Goal: Task Accomplishment & Management: Manage account settings

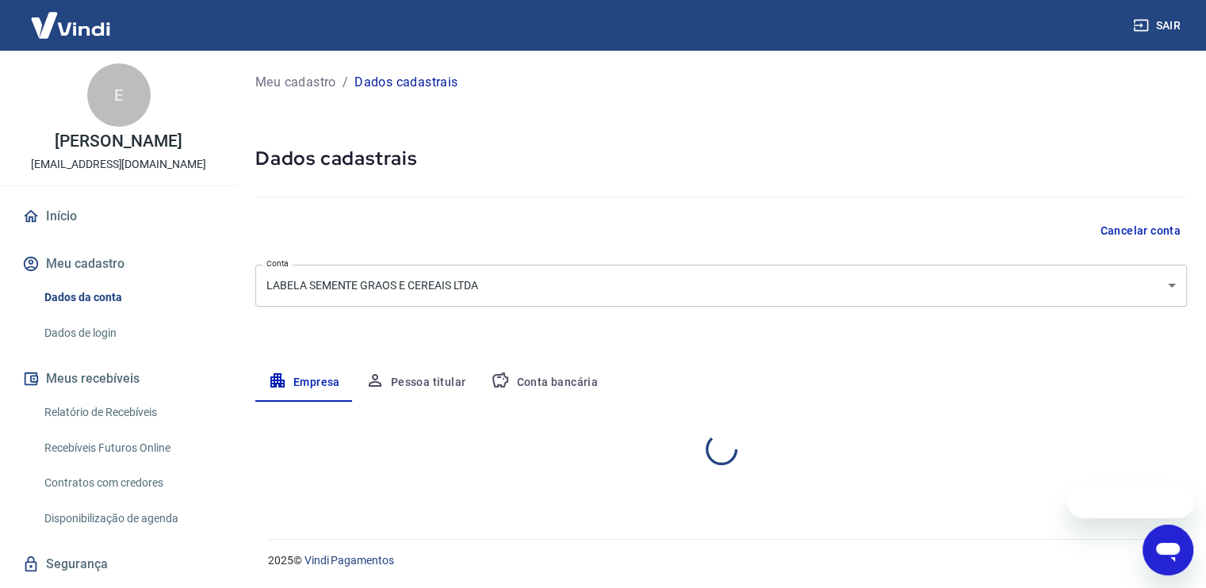
select select "SC"
select select "business"
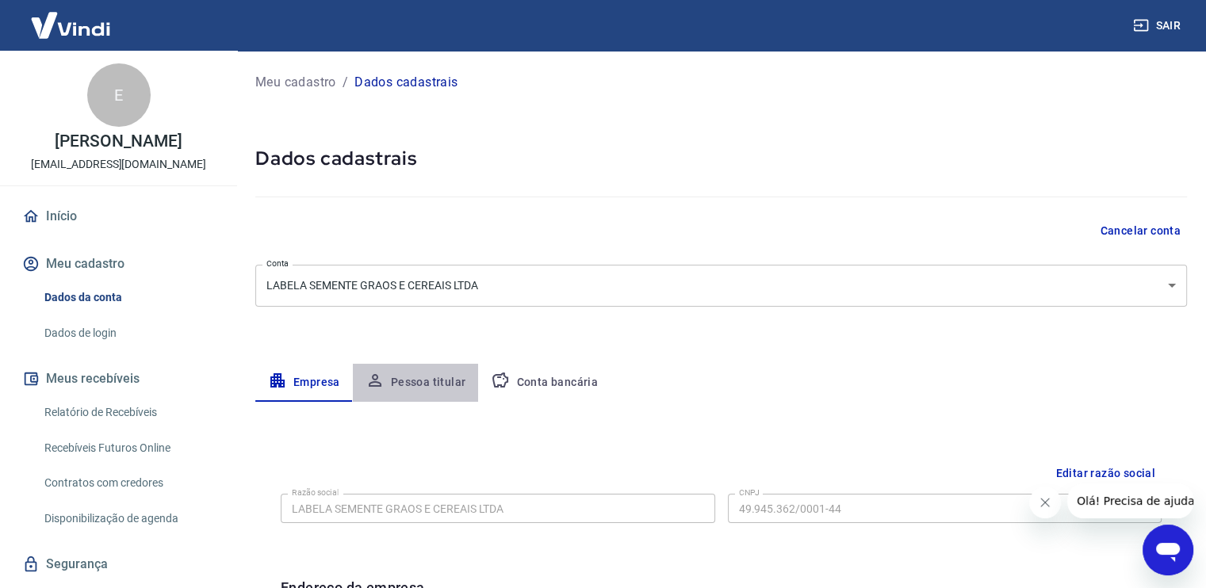
click at [446, 378] on button "Pessoa titular" at bounding box center [416, 383] width 126 height 38
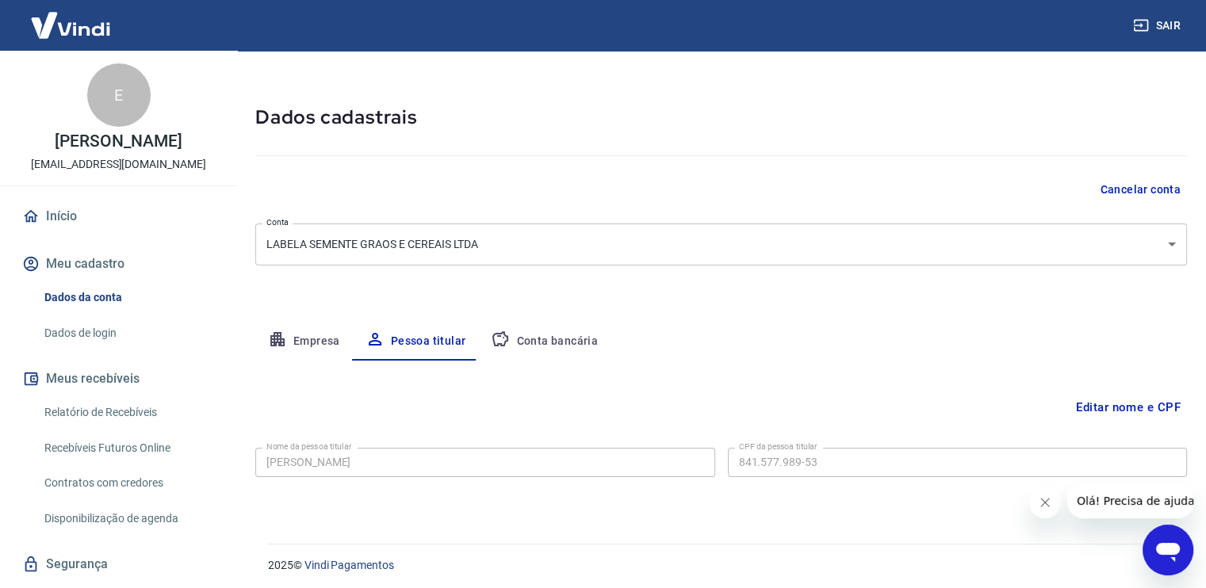
scroll to position [44, 0]
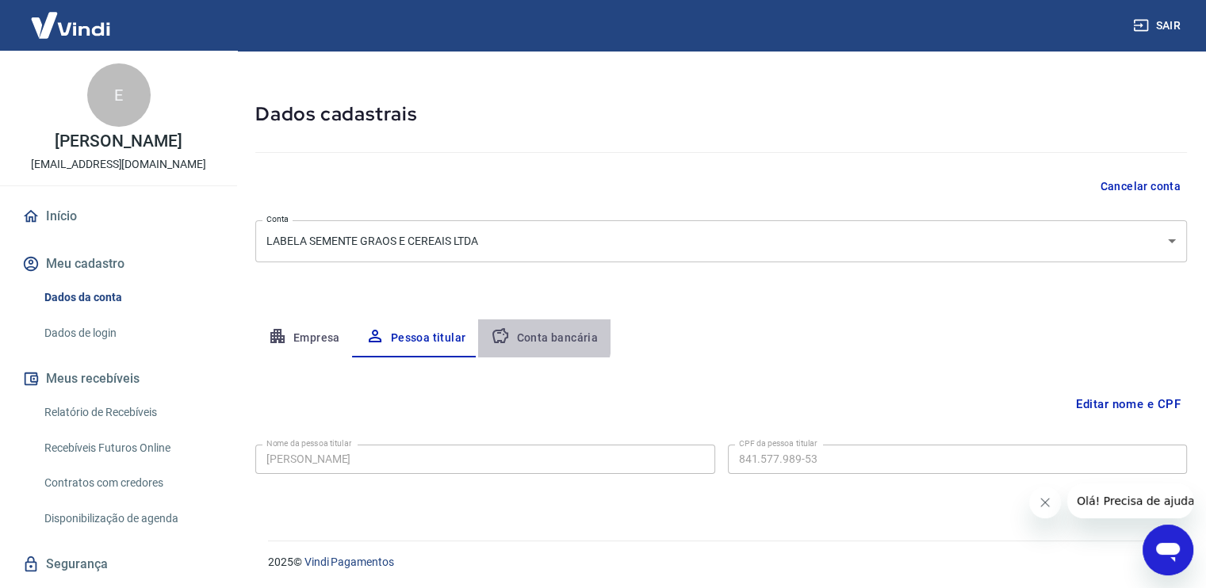
click at [514, 335] on button "Conta bancária" at bounding box center [544, 338] width 132 height 38
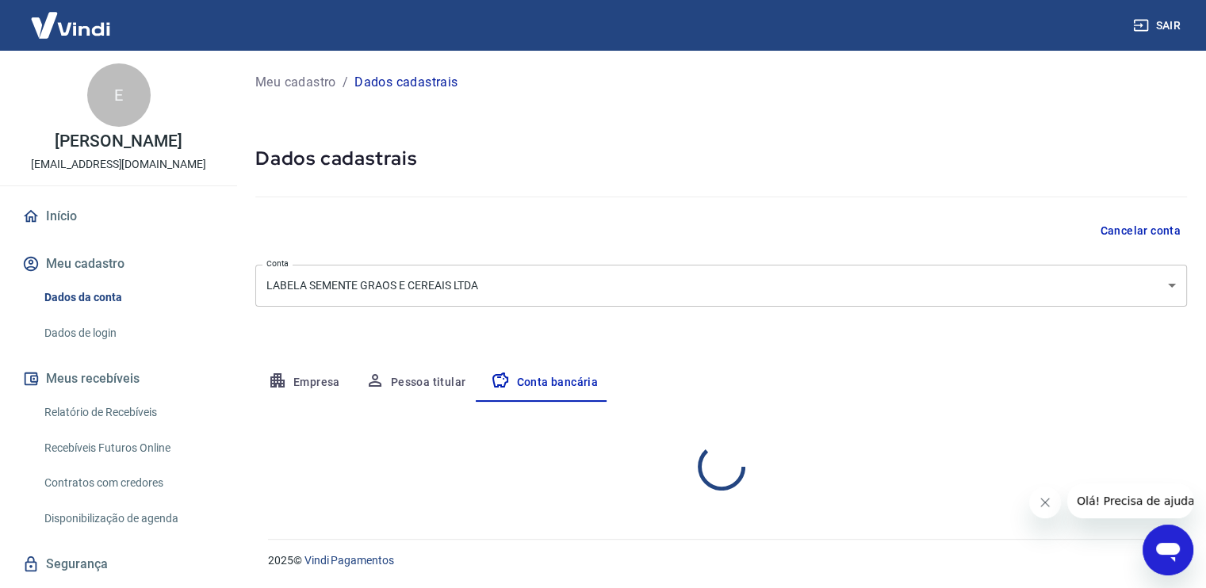
select select "1"
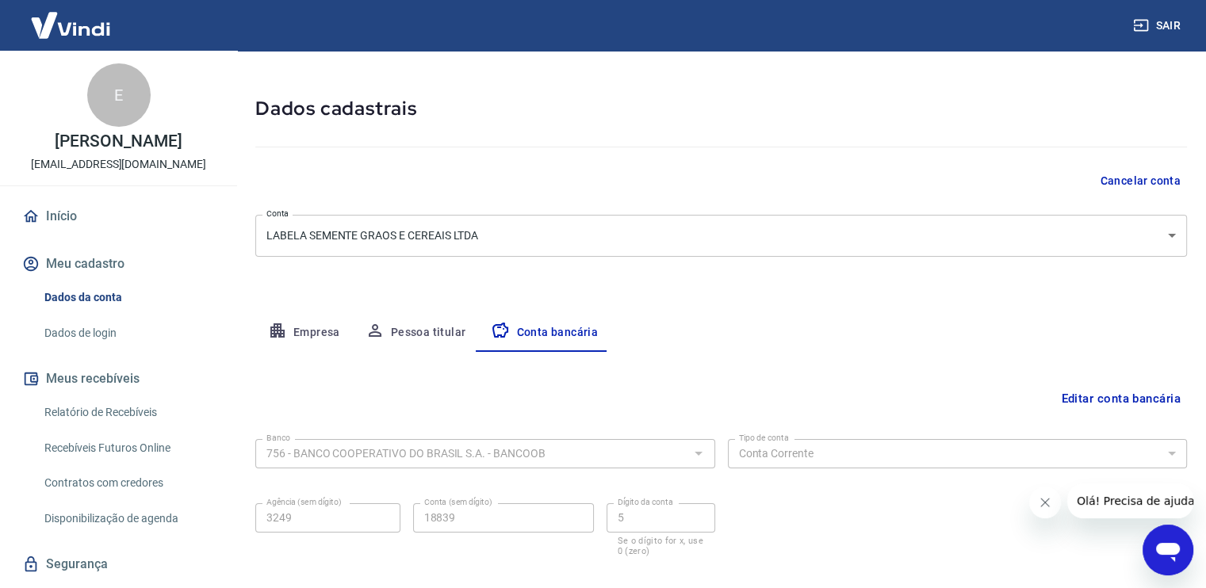
scroll to position [133, 0]
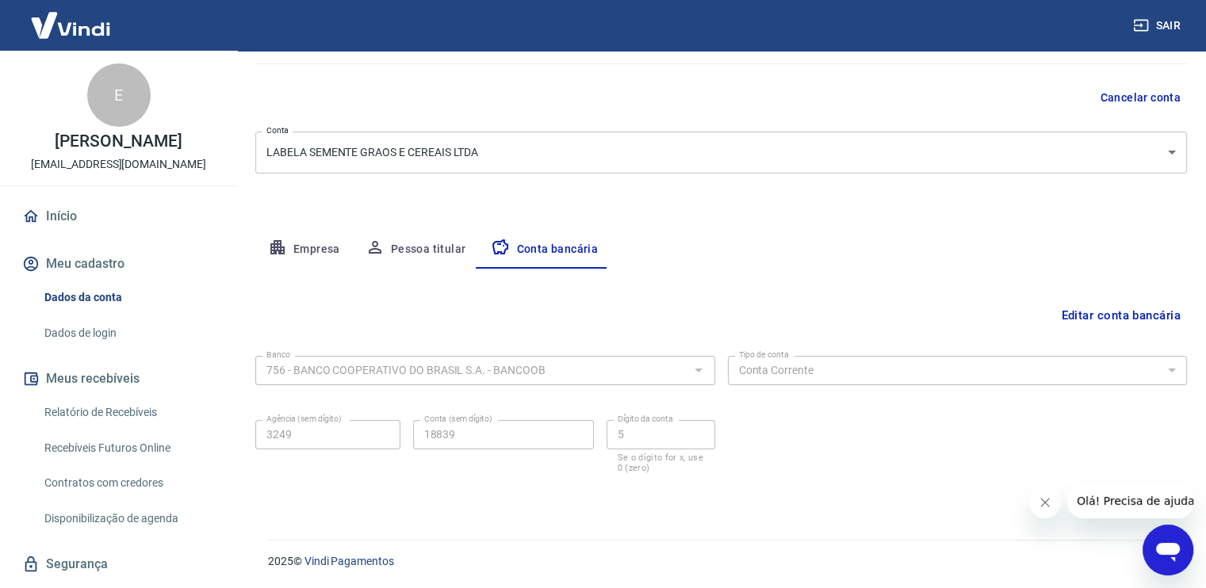
click at [100, 350] on link "Dados de login" at bounding box center [128, 333] width 180 height 33
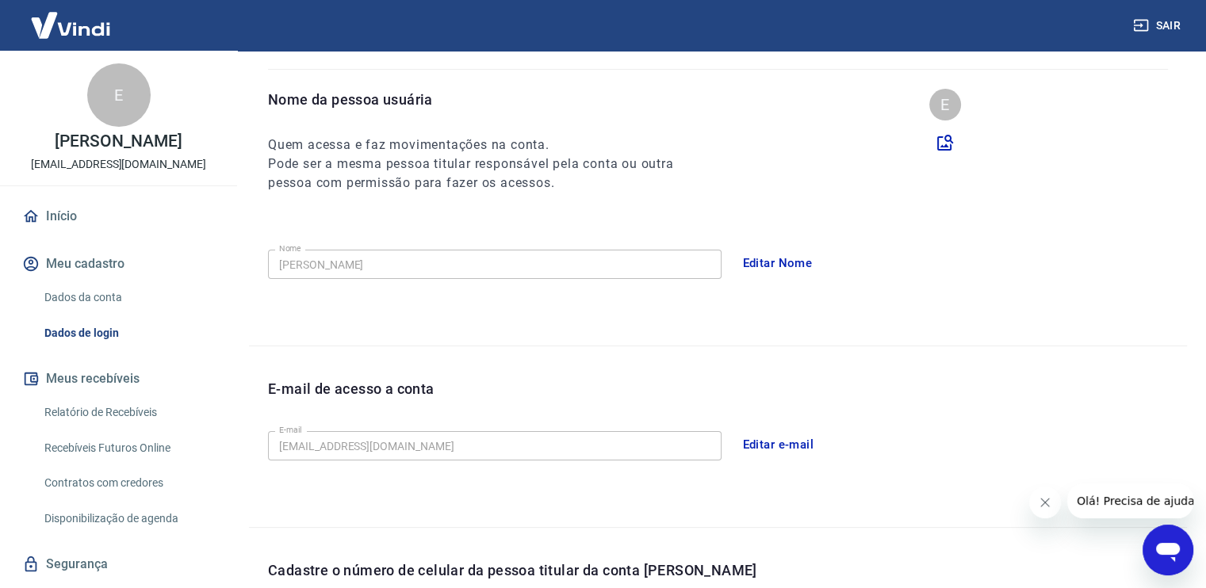
scroll to position [425, 0]
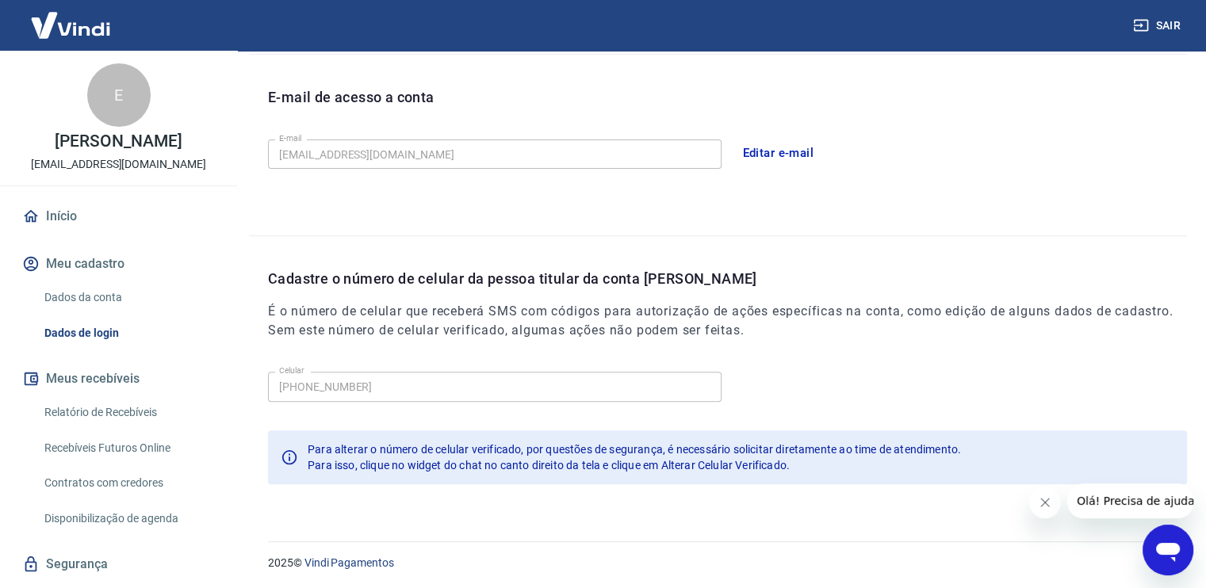
click at [767, 153] on button "Editar e-mail" at bounding box center [778, 152] width 89 height 33
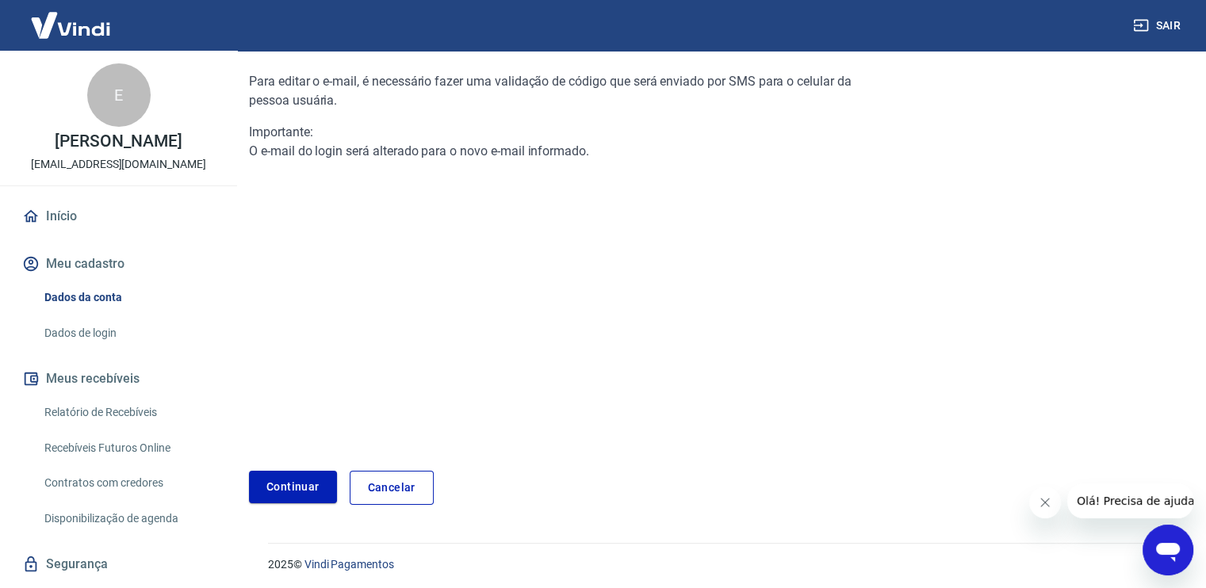
scroll to position [156, 0]
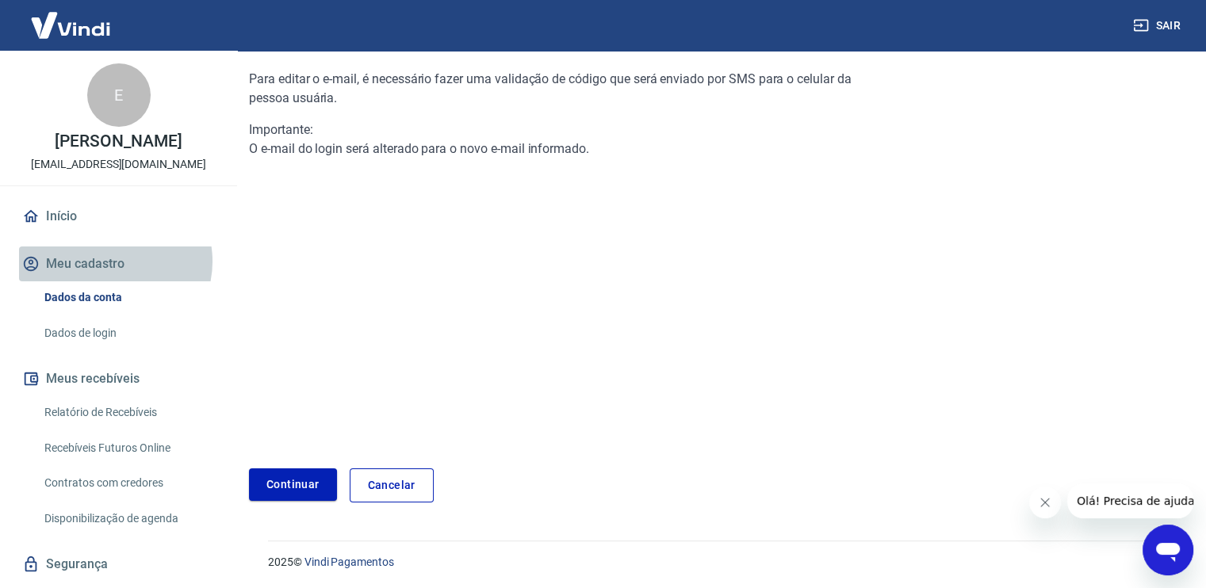
click at [114, 278] on button "Meu cadastro" at bounding box center [118, 264] width 199 height 35
click at [397, 485] on link "Cancelar" at bounding box center [392, 485] width 84 height 34
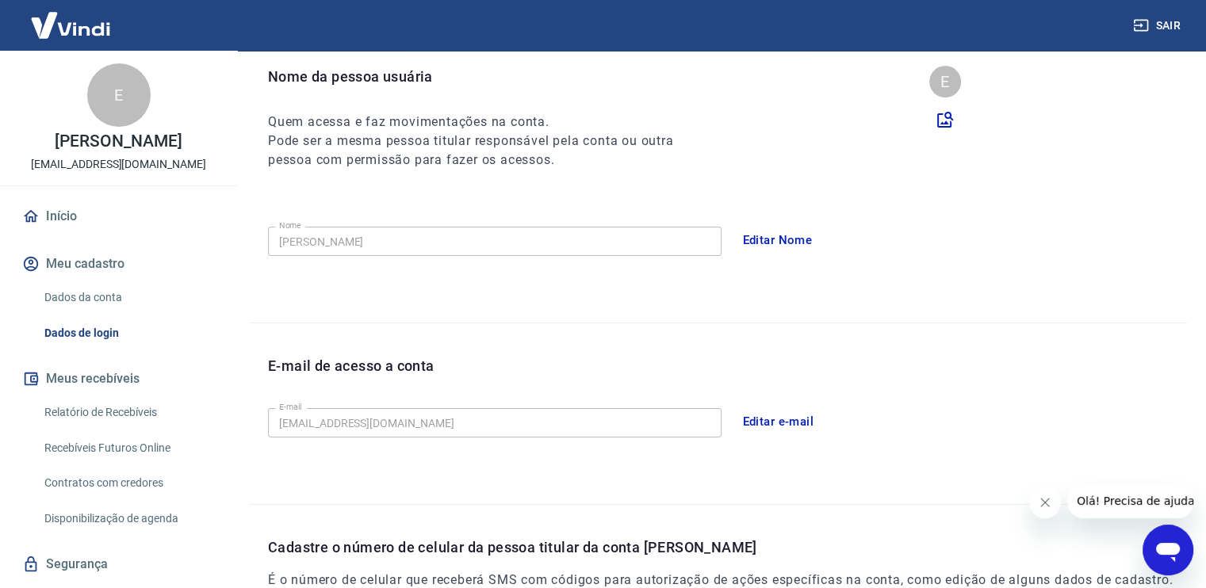
scroll to position [425, 0]
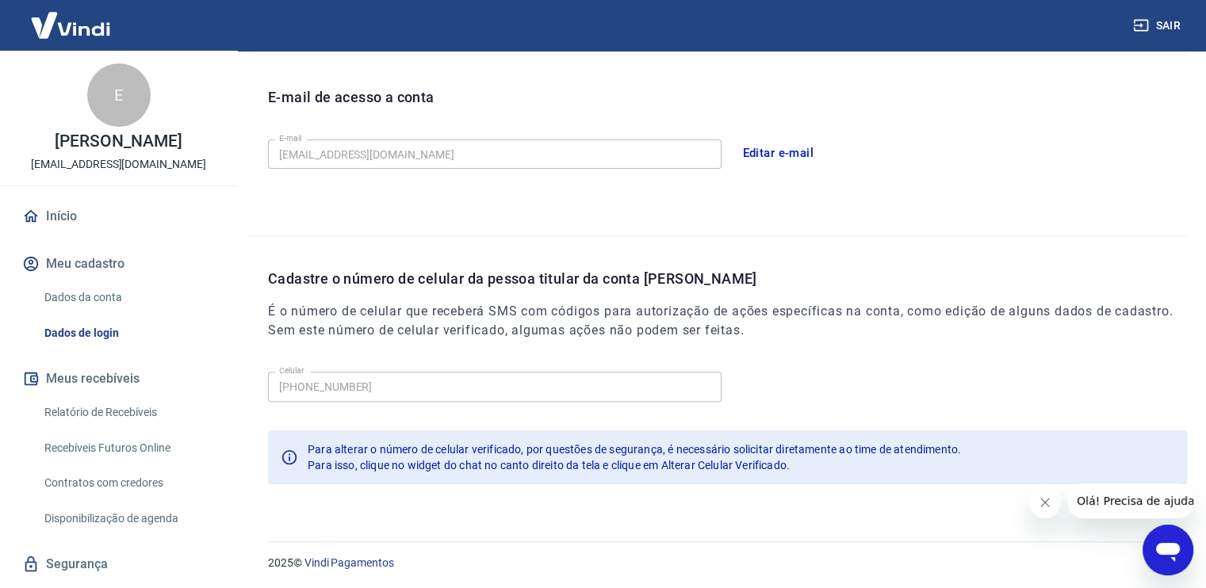
click at [113, 266] on button "Meu cadastro" at bounding box center [118, 264] width 199 height 35
click at [108, 314] on link "Dados da conta" at bounding box center [128, 297] width 180 height 33
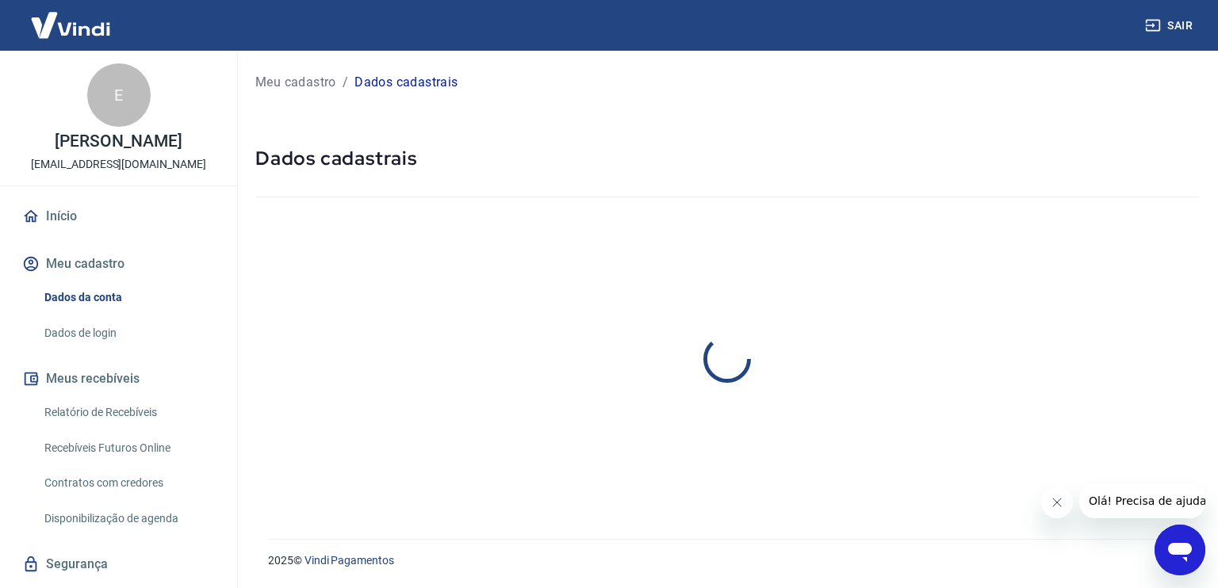
select select "SC"
select select "business"
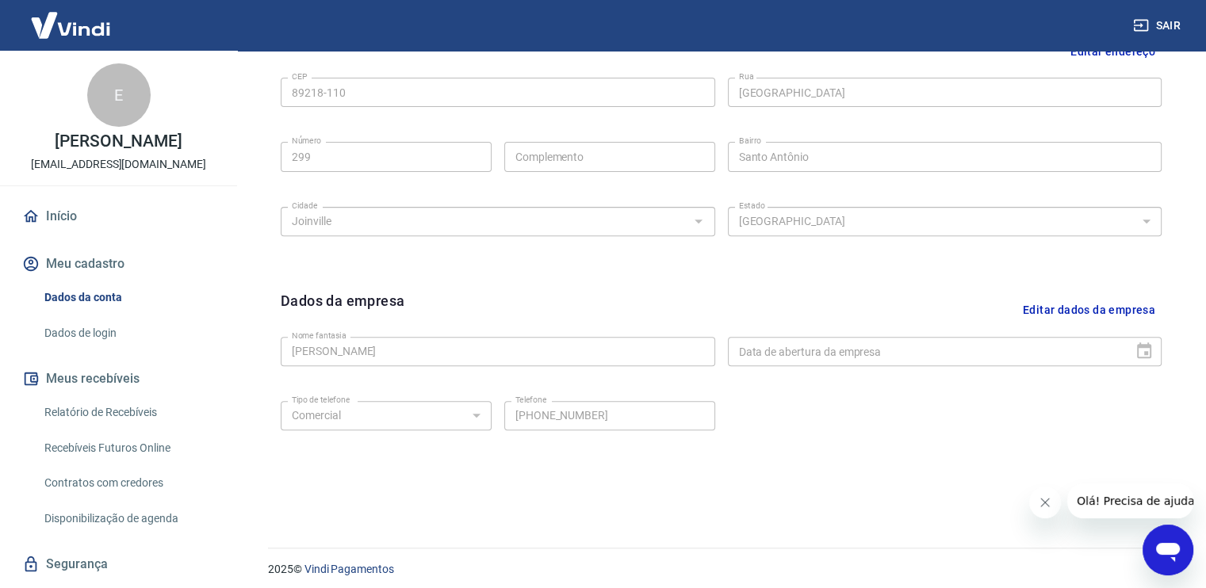
scroll to position [554, 0]
